Goal: Understand process/instructions: Learn about a topic

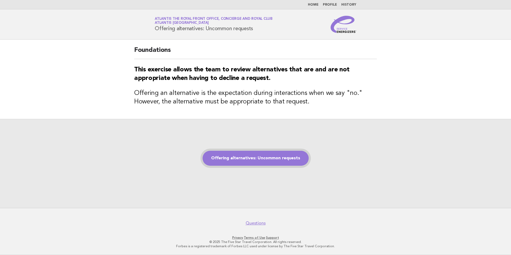
click at [257, 163] on link "Offering alternatives: Uncommon requests" at bounding box center [255, 158] width 106 height 15
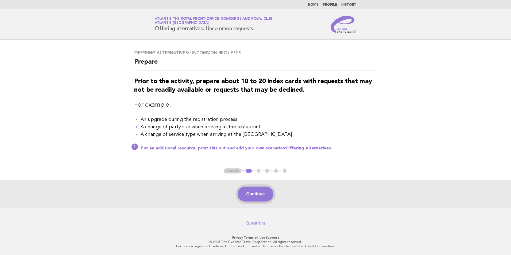
click at [264, 197] on button "Continue" at bounding box center [255, 193] width 36 height 15
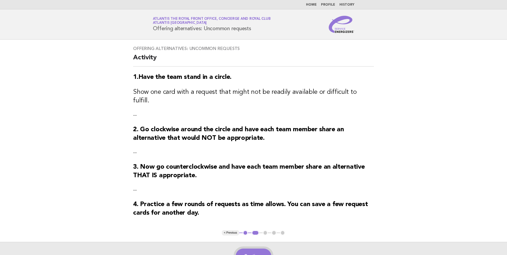
click at [248, 248] on button "Continue" at bounding box center [254, 255] width 36 height 15
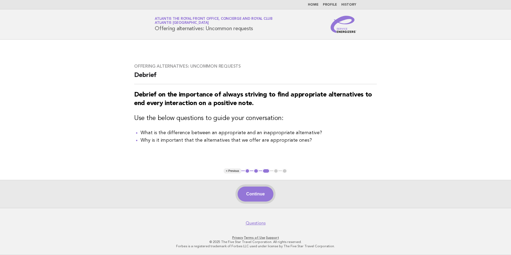
click at [252, 194] on button "Continue" at bounding box center [255, 193] width 36 height 15
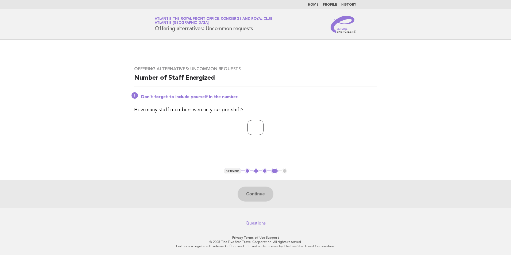
click at [250, 132] on input "number" at bounding box center [255, 127] width 16 height 15
